Goal: Task Accomplishment & Management: Manage account settings

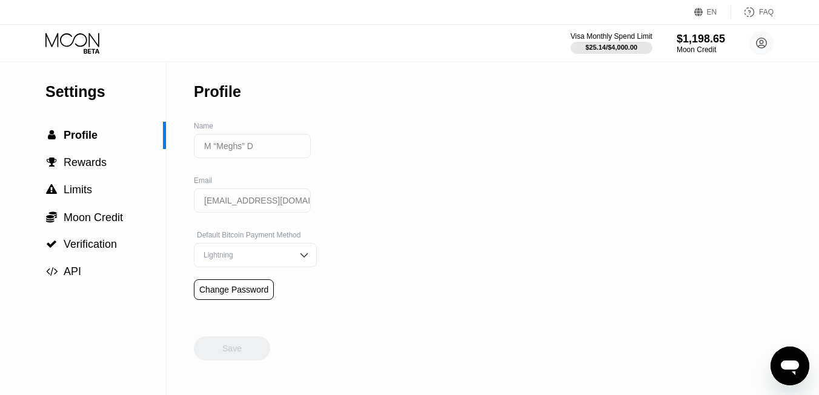
click at [65, 41] on icon at bounding box center [73, 43] width 56 height 21
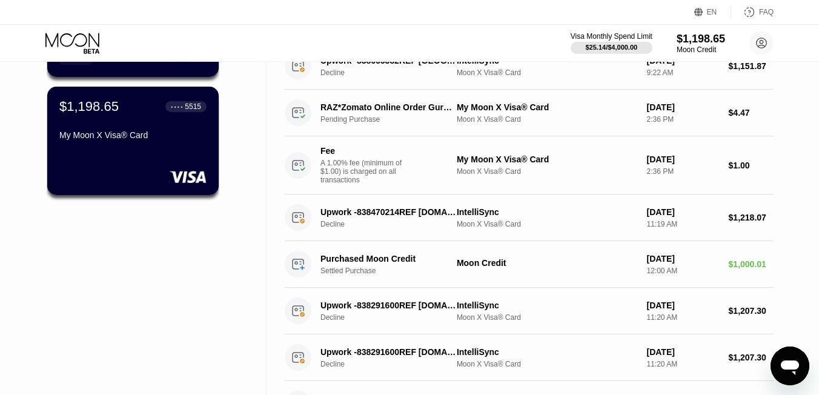
scroll to position [199, 0]
